Goal: Navigation & Orientation: Go to known website

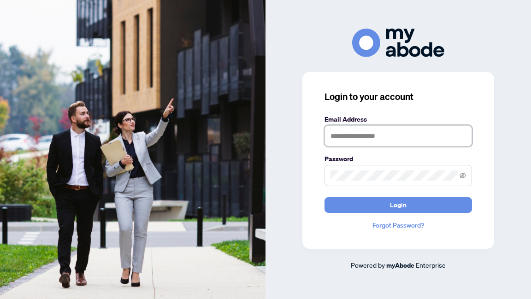
click at [350, 134] on input "text" at bounding box center [397, 135] width 147 height 21
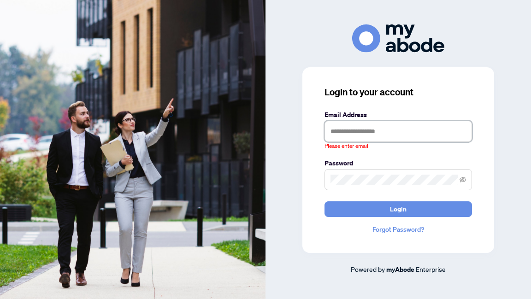
type input "**********"
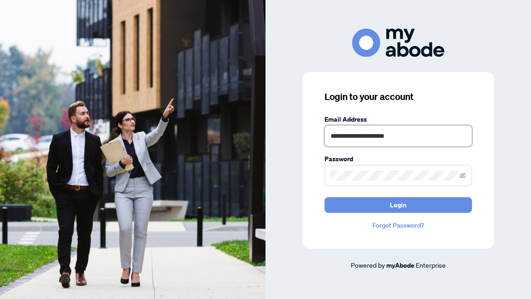
click at [324, 197] on button "Login" at bounding box center [397, 205] width 147 height 16
